Goal: Information Seeking & Learning: Find specific fact

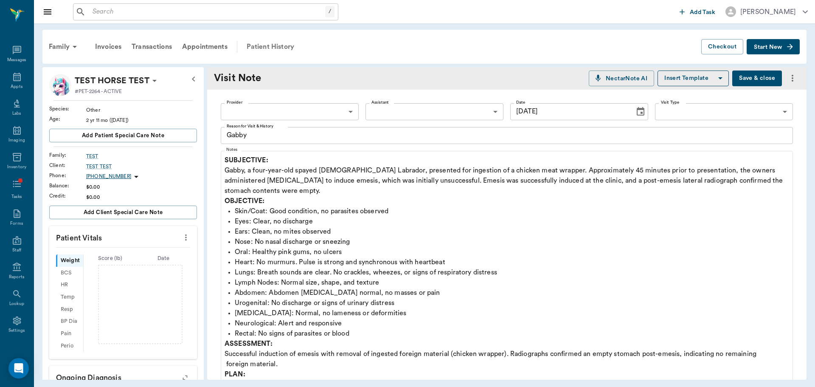
click at [265, 46] on div "Patient History" at bounding box center [271, 47] width 58 height 20
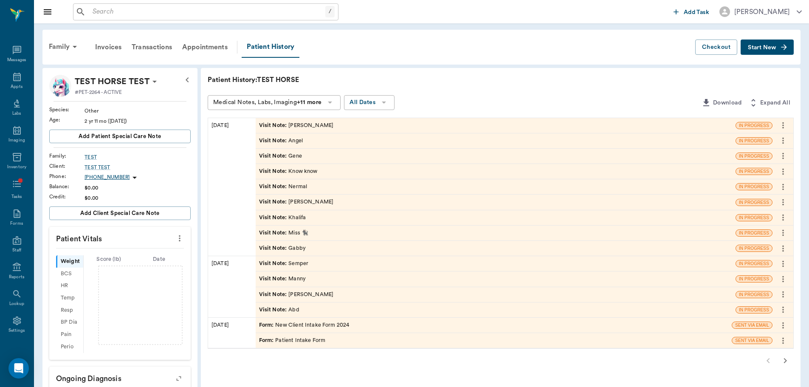
click at [304, 142] on div "Visit Note : Angel" at bounding box center [496, 140] width 480 height 15
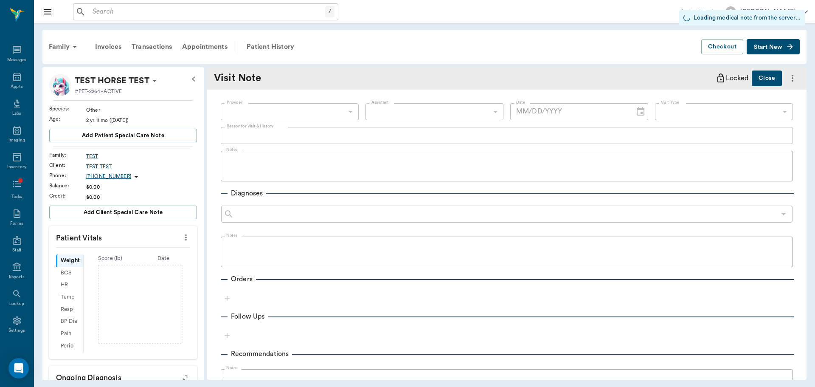
type input "[DATE]"
type textarea "Angel"
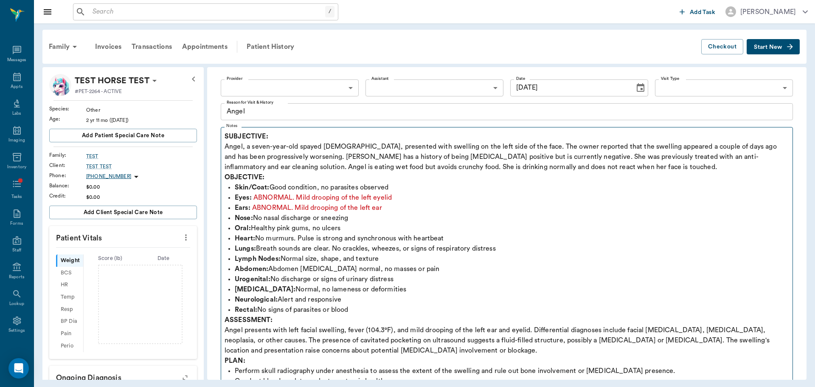
scroll to position [42, 0]
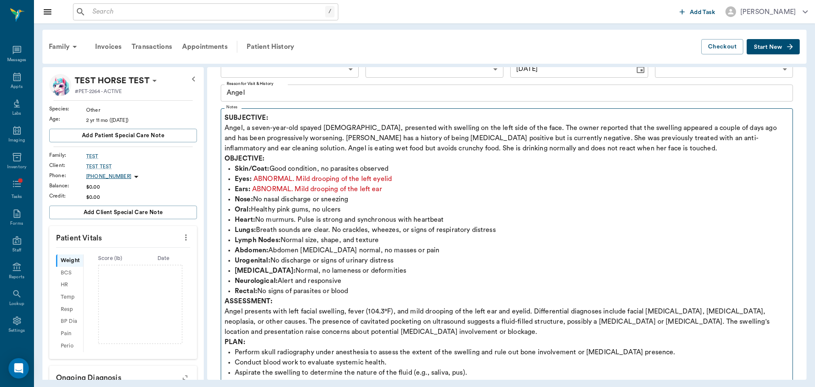
drag, startPoint x: 223, startPoint y: 115, endPoint x: 282, endPoint y: 128, distance: 60.4
click at [282, 128] on fieldset "Notes SUBJECTIVE: Angel, a seven-year-old spayed [DEMOGRAPHIC_DATA], presented …" at bounding box center [507, 267] width 572 height 324
drag, startPoint x: 231, startPoint y: 119, endPoint x: 245, endPoint y: 121, distance: 13.6
click at [245, 121] on strong "SUBJECTIVE:" at bounding box center [247, 117] width 44 height 7
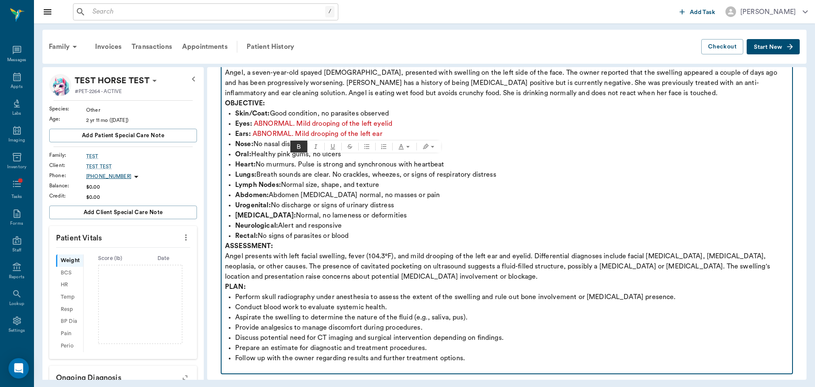
scroll to position [170, 0]
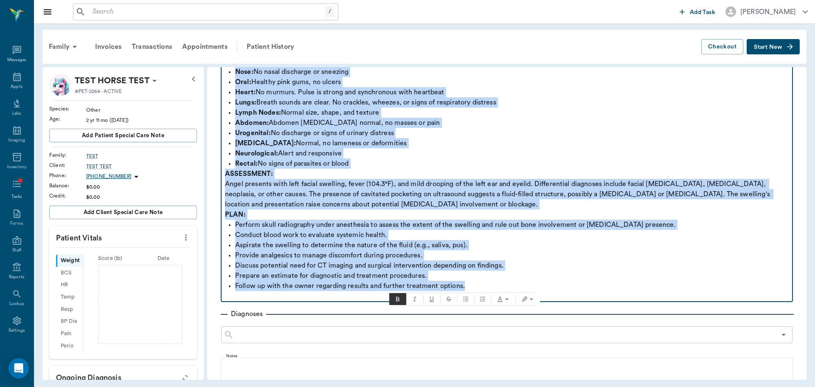
drag, startPoint x: 226, startPoint y: 118, endPoint x: 547, endPoint y: 287, distance: 362.5
click at [547, 287] on div "SUBJECTIVE: Angel, a seven-year-old spayed [DEMOGRAPHIC_DATA], presented with s…" at bounding box center [507, 143] width 564 height 316
copy div "SUBJECTIVE: Angel, a seven-year-old spayed [DEMOGRAPHIC_DATA], presented with s…"
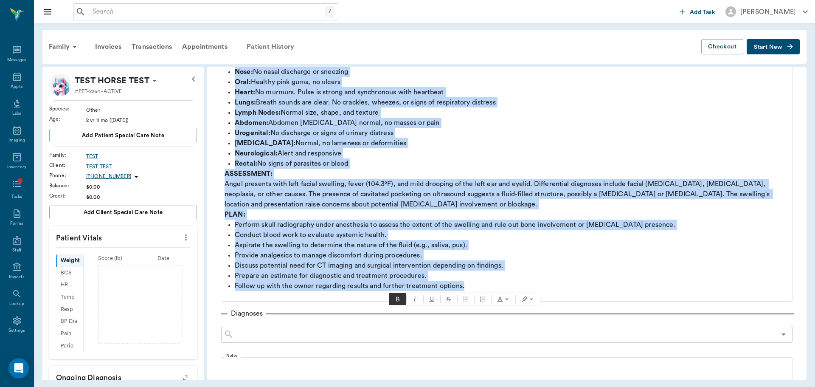
click at [266, 46] on div "Patient History" at bounding box center [271, 47] width 58 height 20
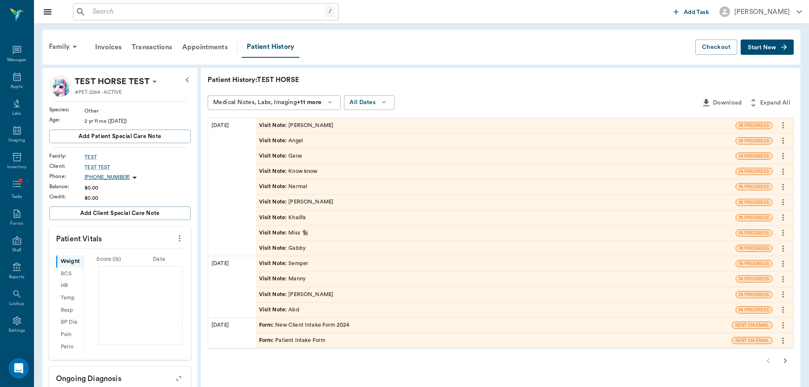
click at [272, 160] on div "Visit Note : Gene" at bounding box center [496, 156] width 480 height 15
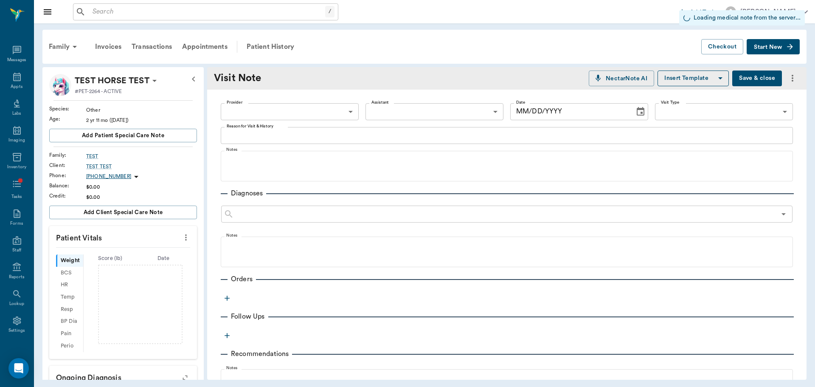
type input "[DATE]"
type textarea "Gene"
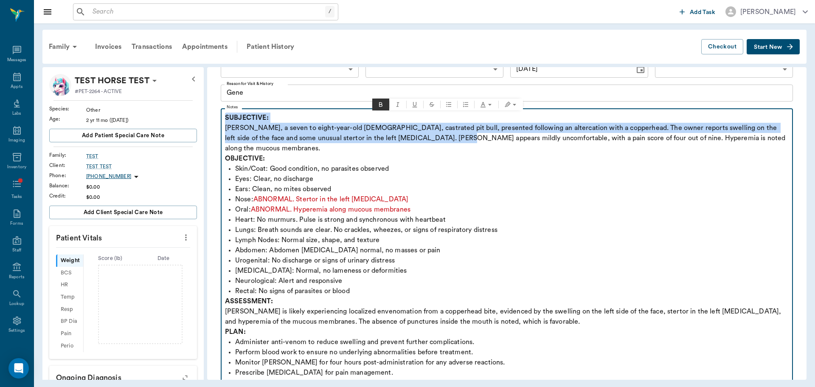
scroll to position [170, 0]
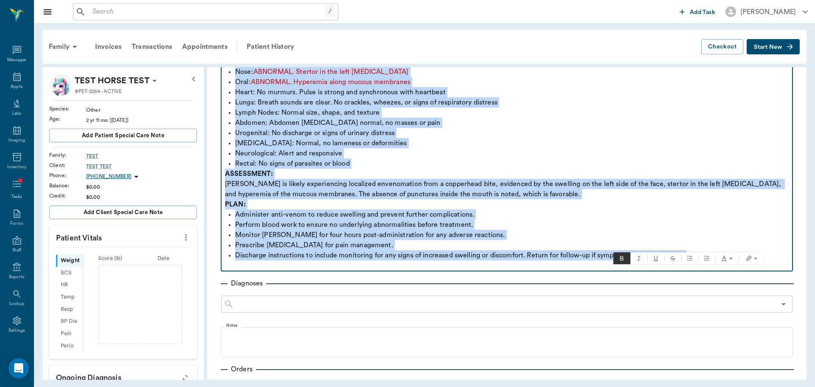
drag, startPoint x: 225, startPoint y: 117, endPoint x: 716, endPoint y: 246, distance: 506.9
click at [716, 246] on div "SUBJECTIVE: [PERSON_NAME], a seven to eight-year-old [DEMOGRAPHIC_DATA], castra…" at bounding box center [507, 127] width 564 height 285
copy div "SUBJECTIVE: [PERSON_NAME], a seven to eight-year-old [DEMOGRAPHIC_DATA], castra…"
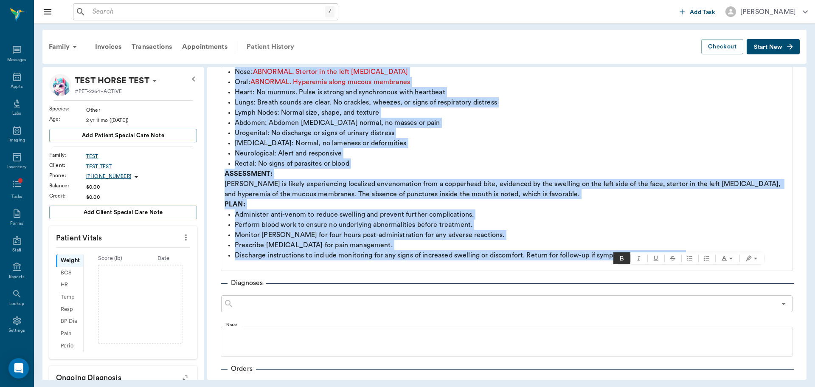
drag, startPoint x: 303, startPoint y: 58, endPoint x: 290, endPoint y: 47, distance: 16.9
click at [302, 58] on div "Family Invoices Transactions Appointments Patient History Checkout Start New" at bounding box center [424, 47] width 764 height 34
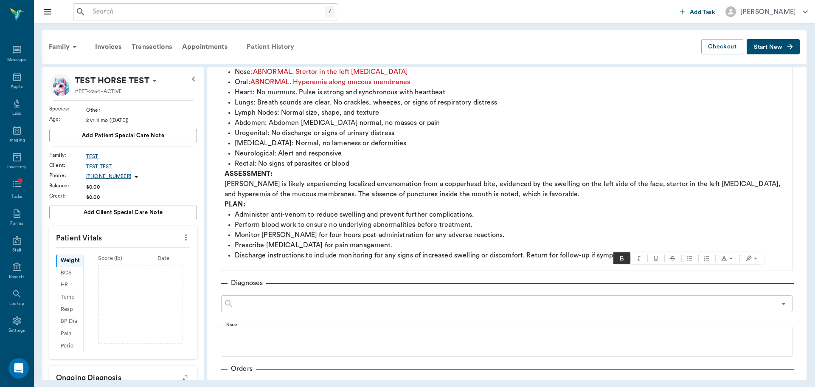
click at [289, 47] on div "Patient History" at bounding box center [271, 47] width 58 height 20
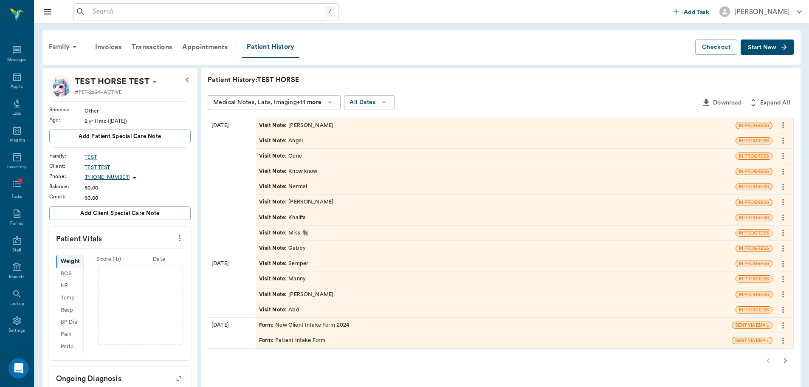
click at [295, 233] on div "Visit Note : Miss 🐈‍⬛" at bounding box center [284, 233] width 50 height 8
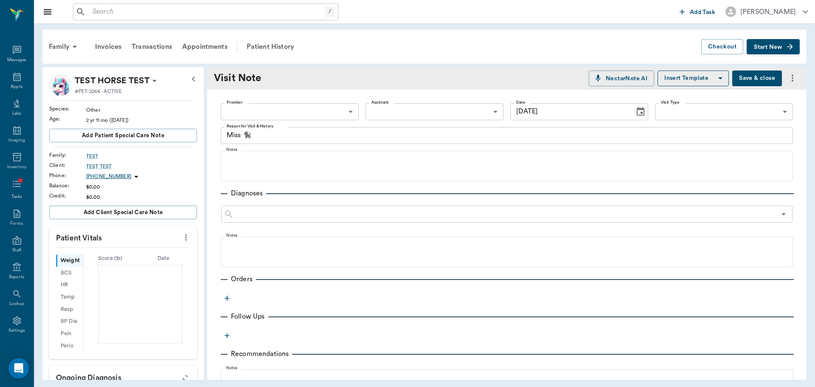
type input "[DATE]"
type textarea "Miss 🐈‍⬛"
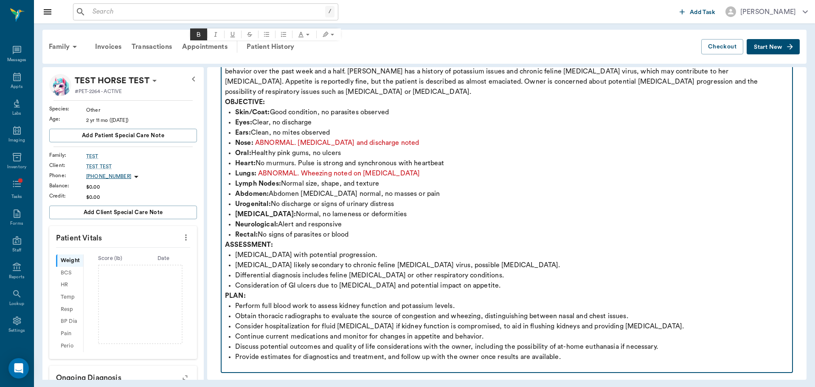
scroll to position [127, 0]
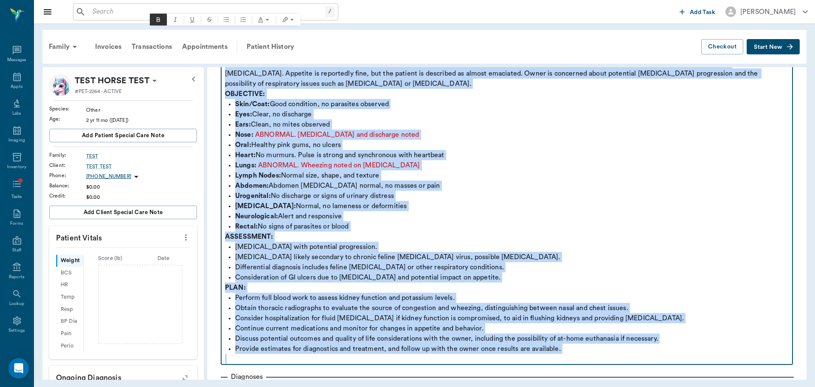
drag, startPoint x: 226, startPoint y: 118, endPoint x: 663, endPoint y: 358, distance: 498.3
click at [676, 363] on div "Provider ​ Provider Assistant ​ Assistant Date [DATE] Date Visit Type ​ Visit T…" at bounding box center [506, 311] width 599 height 699
copy div "SUBJECTIVE: [PERSON_NAME], an approximately [DEMOGRAPHIC_DATA] [DEMOGRAPHIC_DAT…"
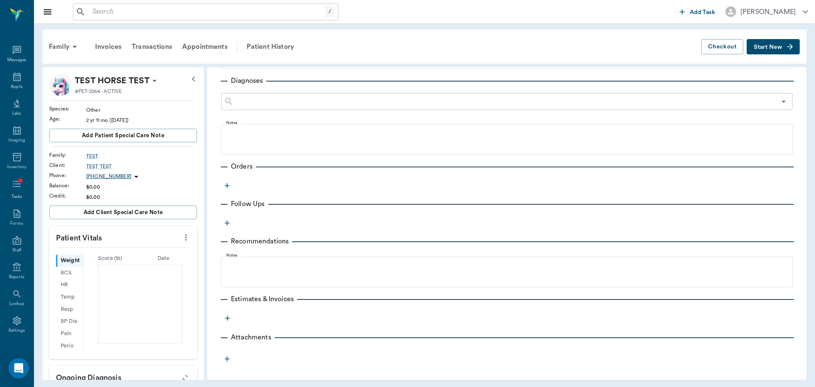
scroll to position [87, 0]
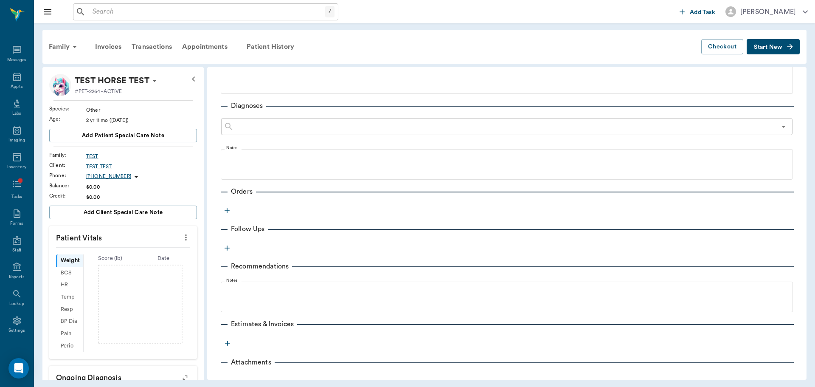
click at [357, 196] on div "Orders" at bounding box center [507, 191] width 572 height 10
click at [340, 92] on fieldset "Notes" at bounding box center [507, 77] width 572 height 34
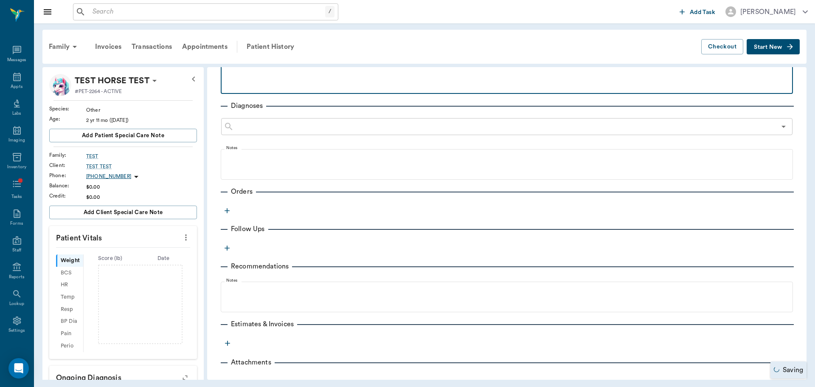
click at [339, 67] on p at bounding box center [507, 72] width 564 height 10
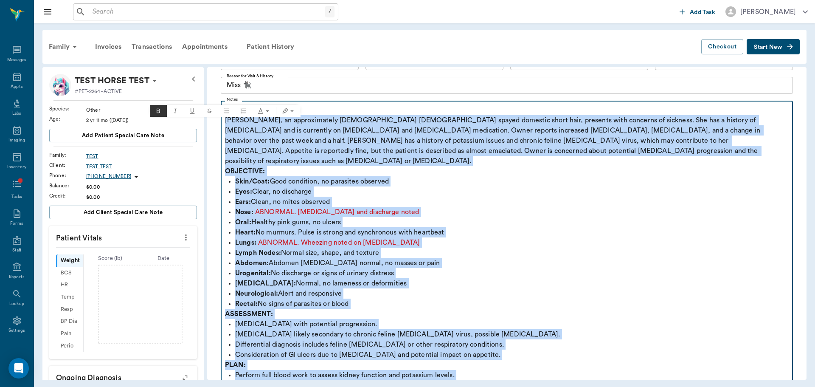
scroll to position [0, 0]
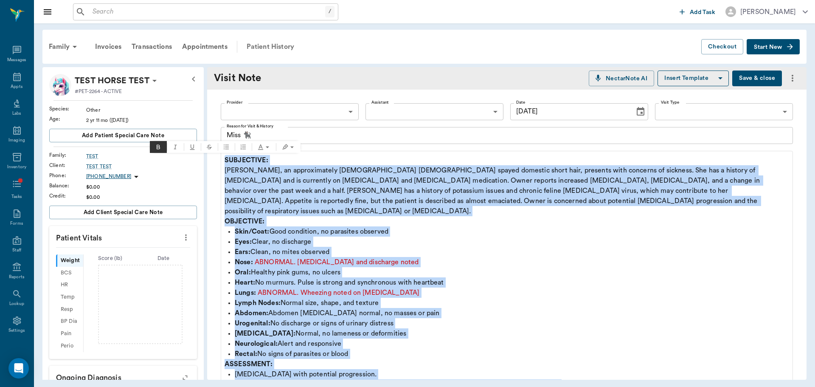
click at [277, 47] on div "Patient History" at bounding box center [271, 47] width 58 height 20
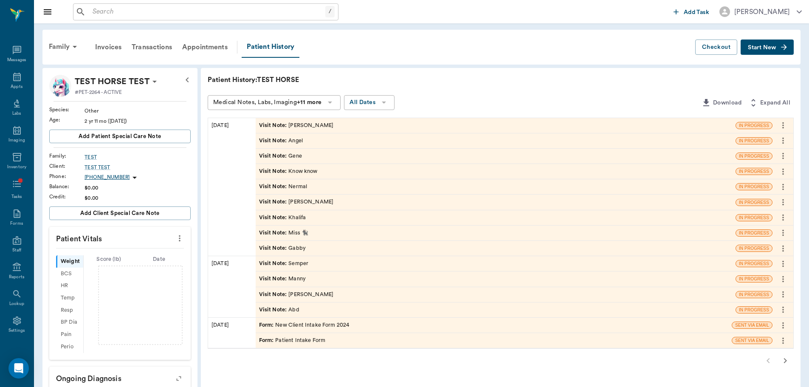
click at [299, 191] on div "Visit Note : Nermal" at bounding box center [496, 186] width 480 height 15
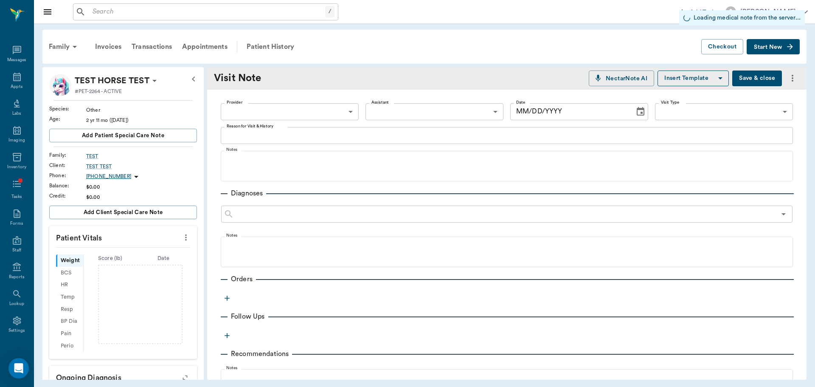
type input "[DATE]"
type textarea "Nermal"
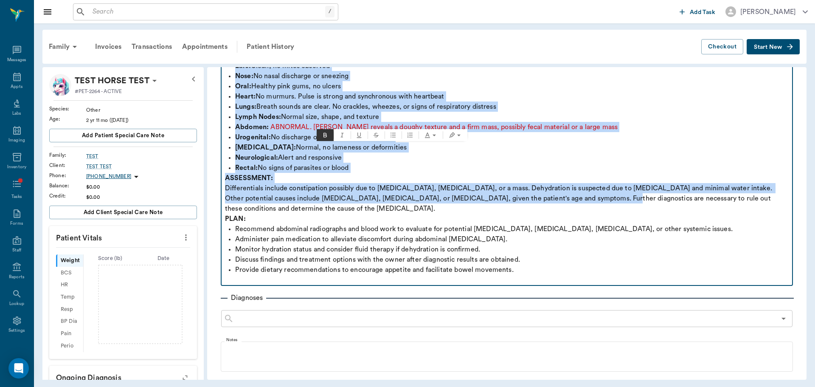
scroll to position [170, 0]
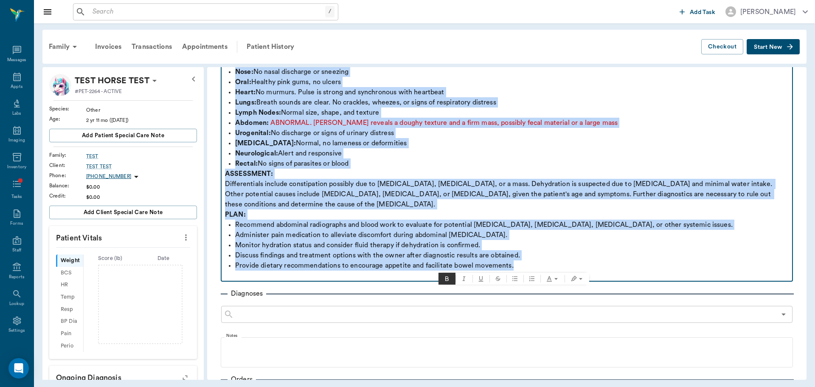
drag, startPoint x: 226, startPoint y: 161, endPoint x: 647, endPoint y: 266, distance: 434.0
click at [647, 266] on div "SUBJECTIVE: Normal, a [DEMOGRAPHIC_DATA] [DEMOGRAPHIC_DATA] spayed domestic sho…" at bounding box center [507, 132] width 564 height 295
copy div "SUBJECTIVE: Normal, a [DEMOGRAPHIC_DATA] [DEMOGRAPHIC_DATA] spayed domestic sho…"
